Goal: Check status: Check status

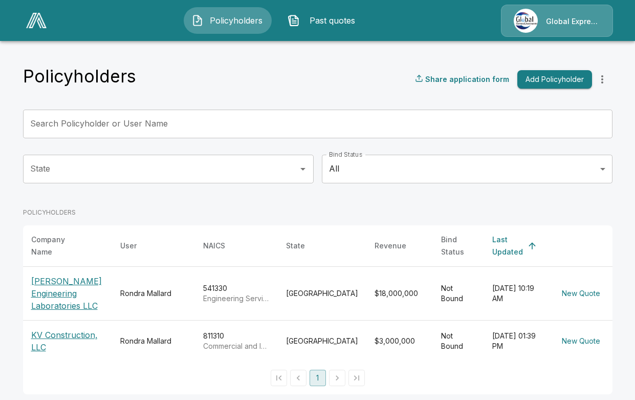
scroll to position [2, 0]
click at [77, 330] on p "KV Construction, LLC" at bounding box center [67, 340] width 73 height 25
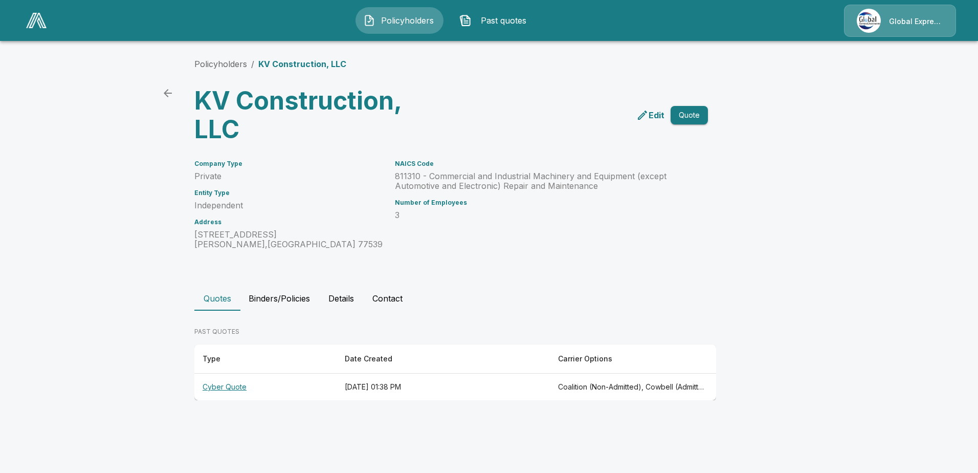
click at [230, 384] on th "Cyber Quote" at bounding box center [265, 387] width 142 height 27
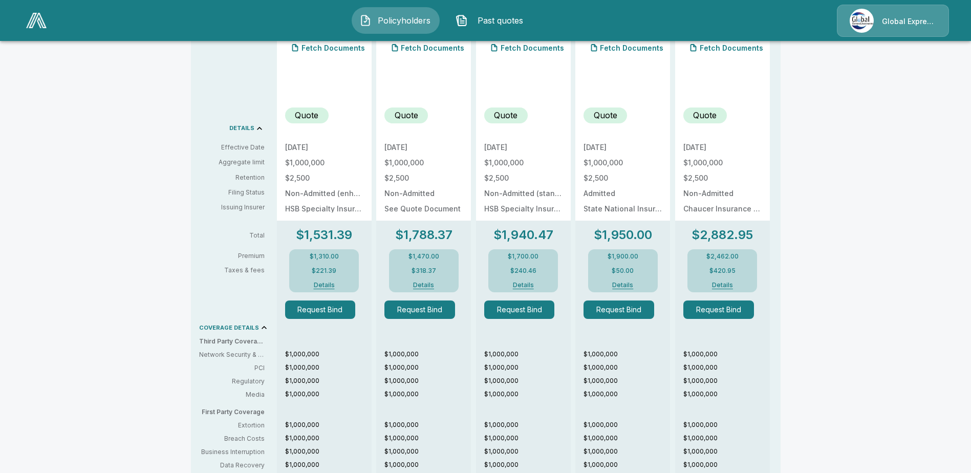
scroll to position [409, 0]
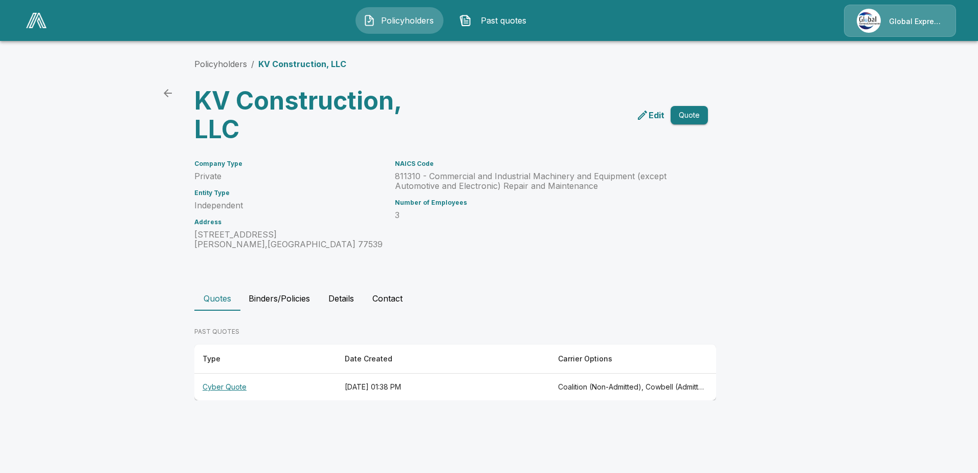
click at [634, 110] on icon "edit" at bounding box center [643, 115] width 12 height 12
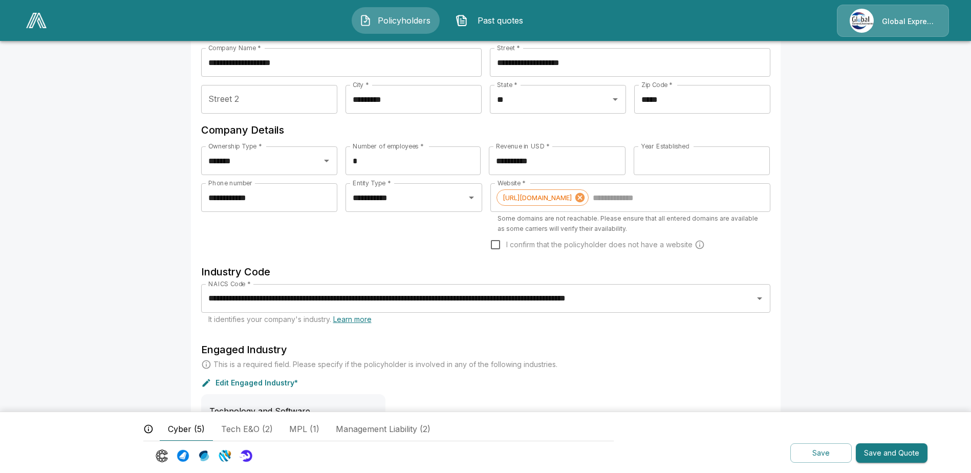
scroll to position [246, 0]
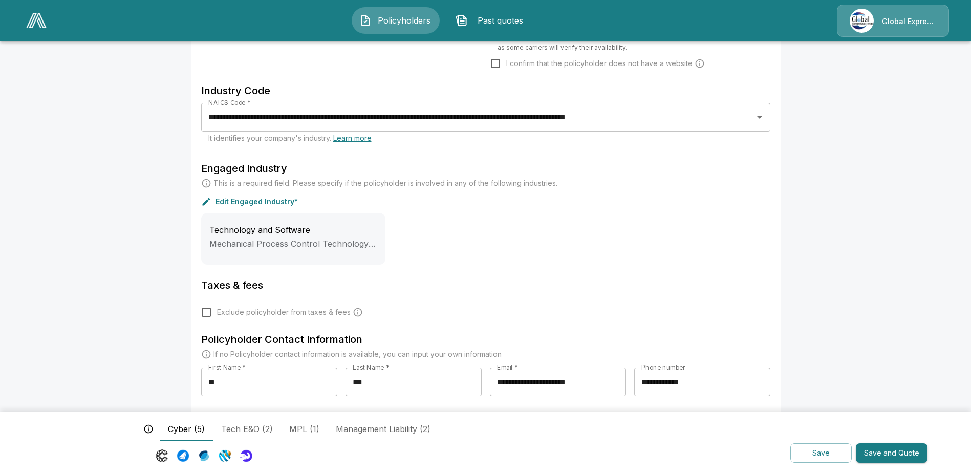
click at [827, 450] on button "Save" at bounding box center [820, 453] width 61 height 20
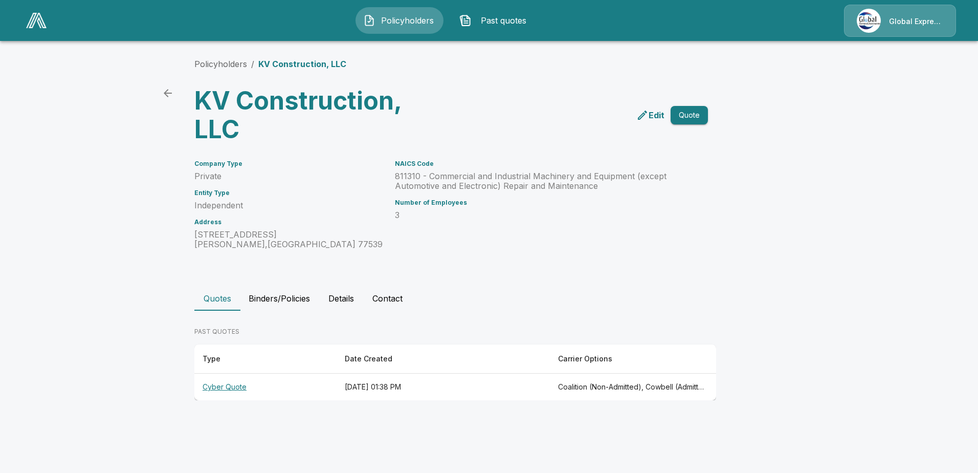
click at [220, 390] on th "Cyber Quote" at bounding box center [265, 387] width 142 height 27
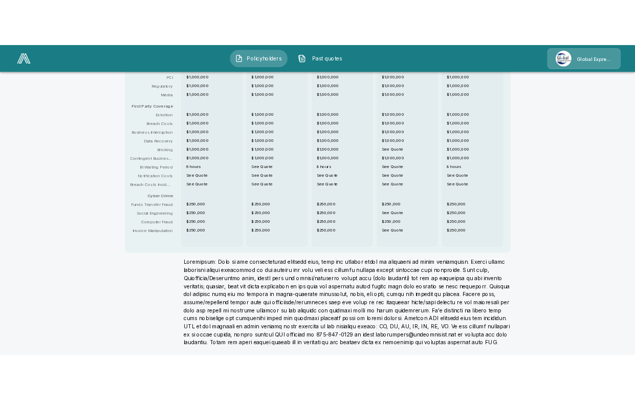
scroll to position [577, 0]
